Goal: Entertainment & Leisure: Browse casually

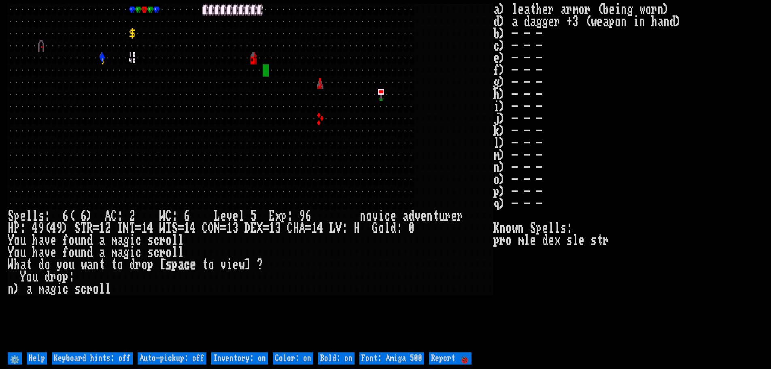
click at [316, 140] on div at bounding box center [314, 143] width 6 height 12
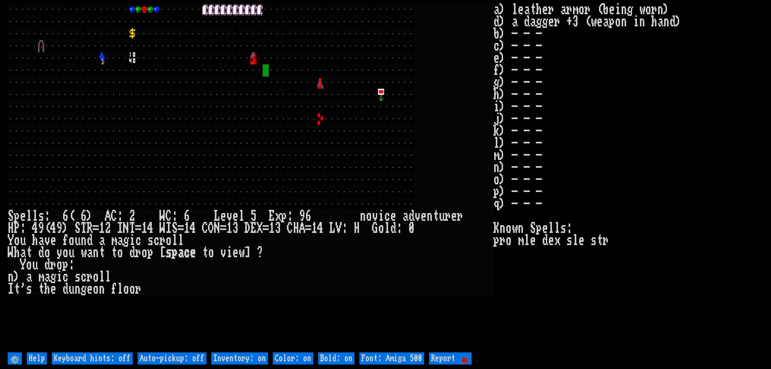
click at [12, 357] on input "⚙️" at bounding box center [15, 358] width 14 height 12
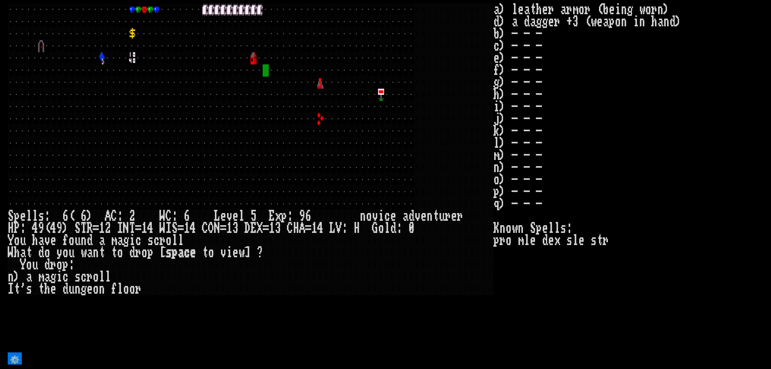
click at [12, 357] on input "⚙️" at bounding box center [15, 358] width 14 height 12
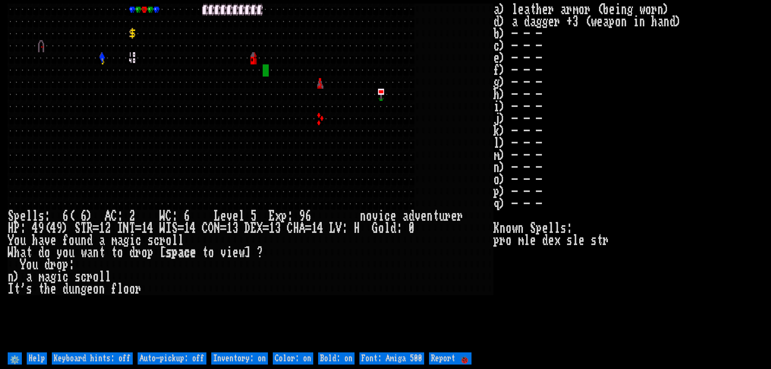
click at [402, 356] on 500 "Font: Amiga 500" at bounding box center [391, 358] width 65 height 12
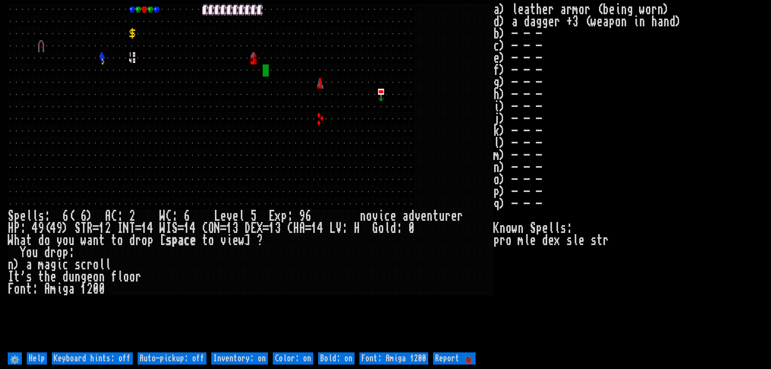
click at [402, 356] on 500 "Font: Amiga 1200" at bounding box center [393, 358] width 69 height 12
type 500 "Font: Amiga 500"
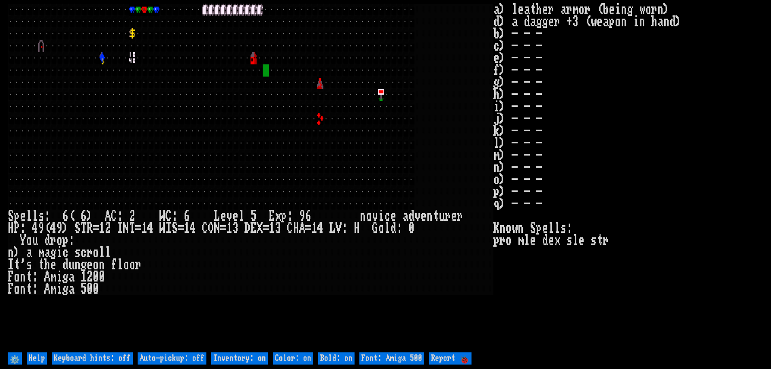
click at [402, 356] on 500 "Font: Amiga 500" at bounding box center [391, 358] width 65 height 12
type 500 "Font: Amiga 1200"
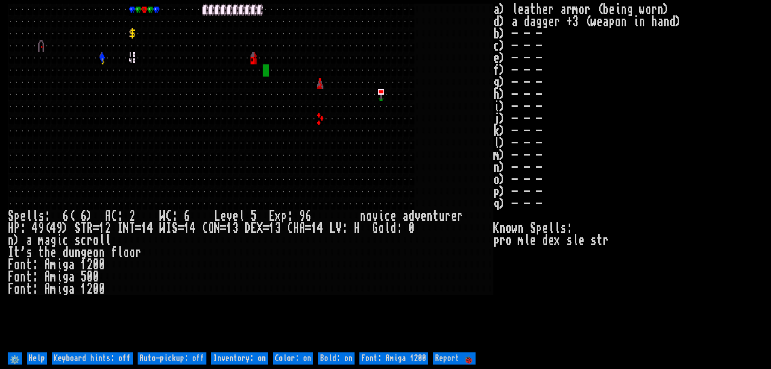
click at [402, 356] on 500 "Font: Amiga 1200" at bounding box center [393, 358] width 69 height 12
type 500 "Font: Amiga 500"
